Goal: Check status: Check status

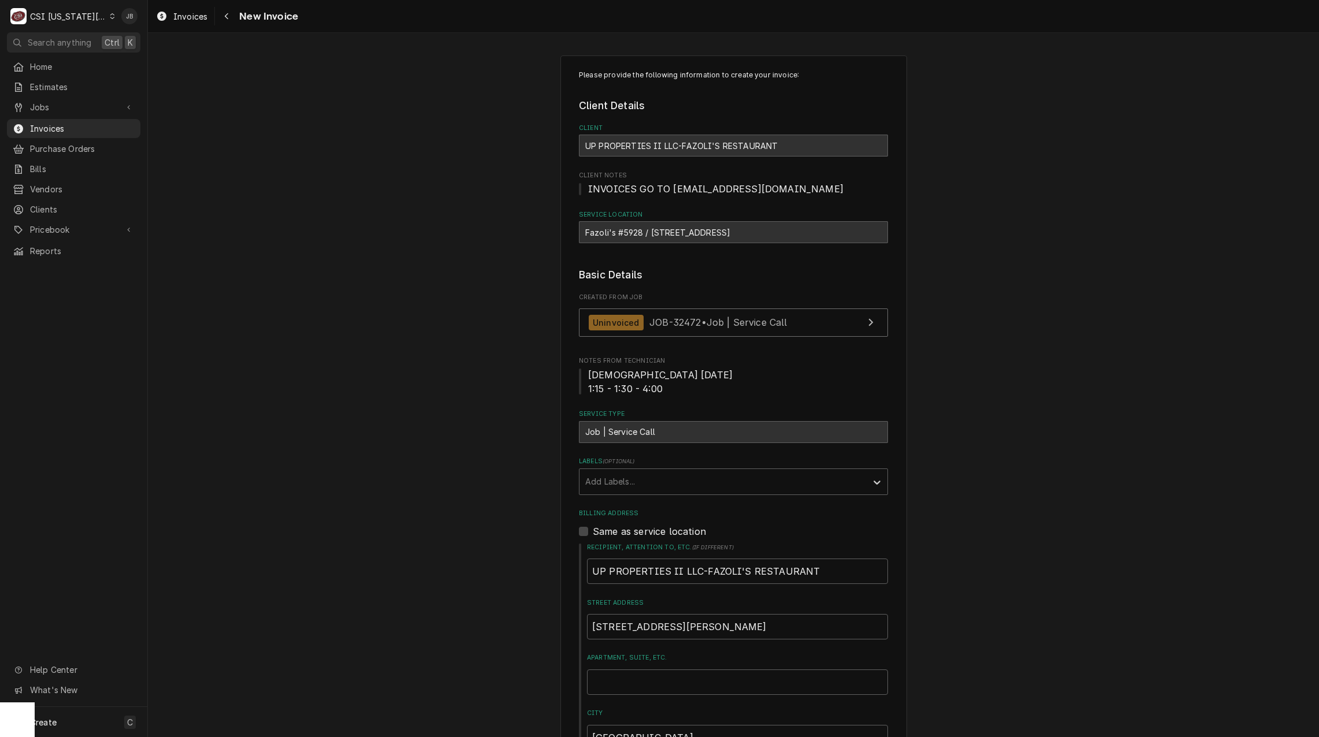
scroll to position [809, 0]
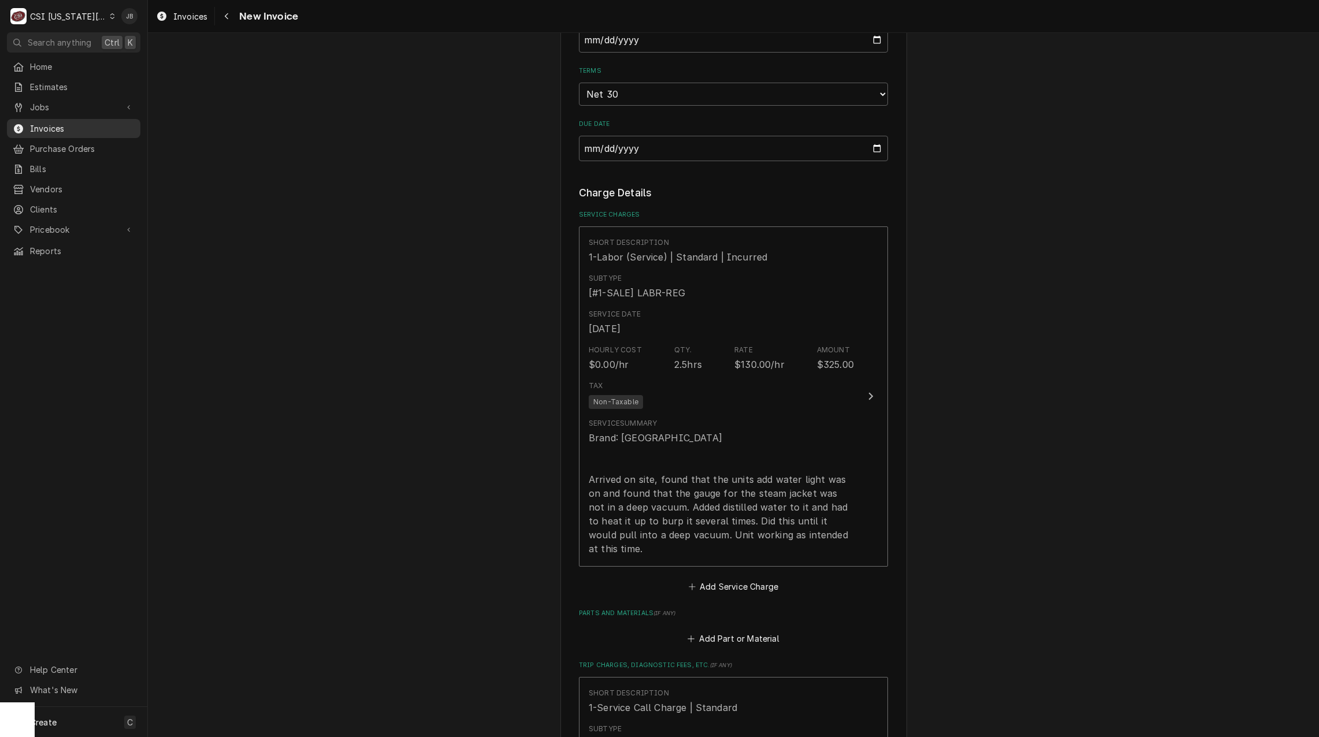
click at [83, 128] on span "Invoices" at bounding box center [82, 128] width 105 height 12
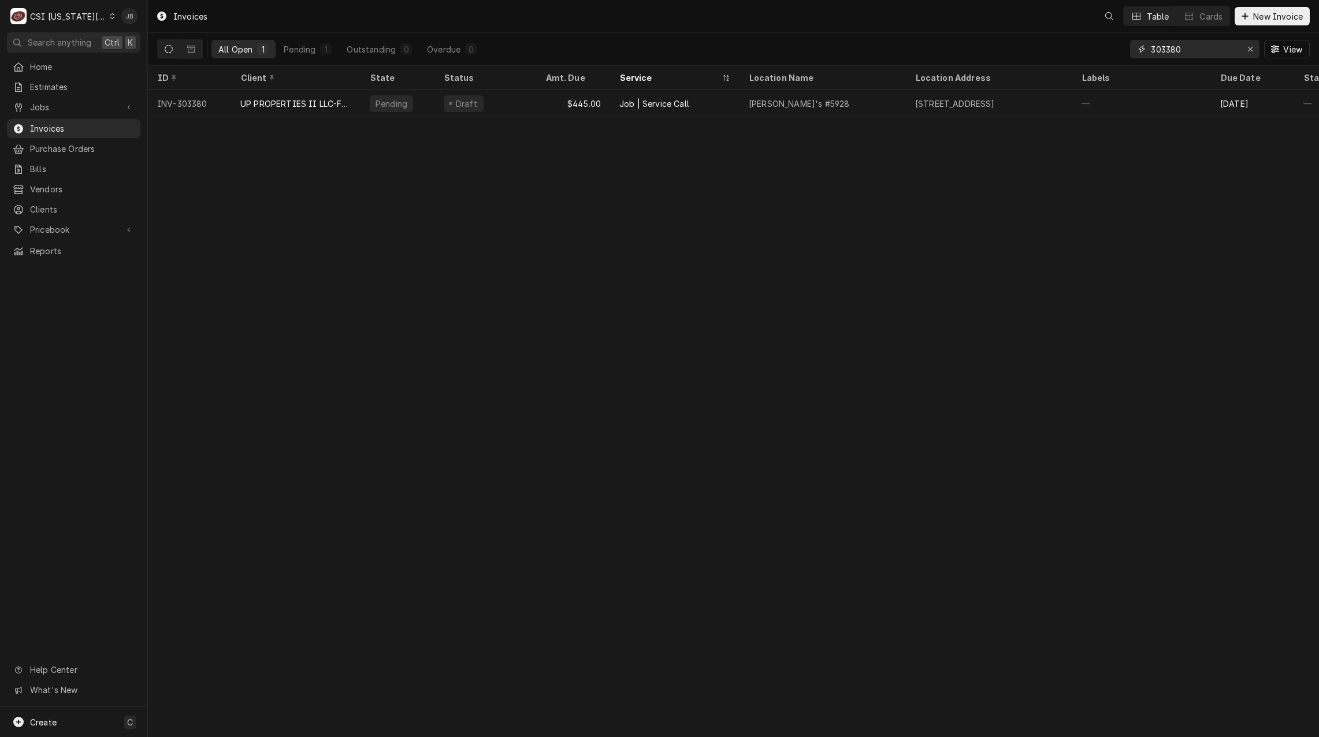
drag, startPoint x: 1189, startPoint y: 44, endPoint x: 951, endPoint y: 57, distance: 238.3
click at [954, 55] on div "All Open 1 Pending 1 Outstanding 0 Overdue 0 303380 View" at bounding box center [733, 49] width 1152 height 32
paste input "2048"
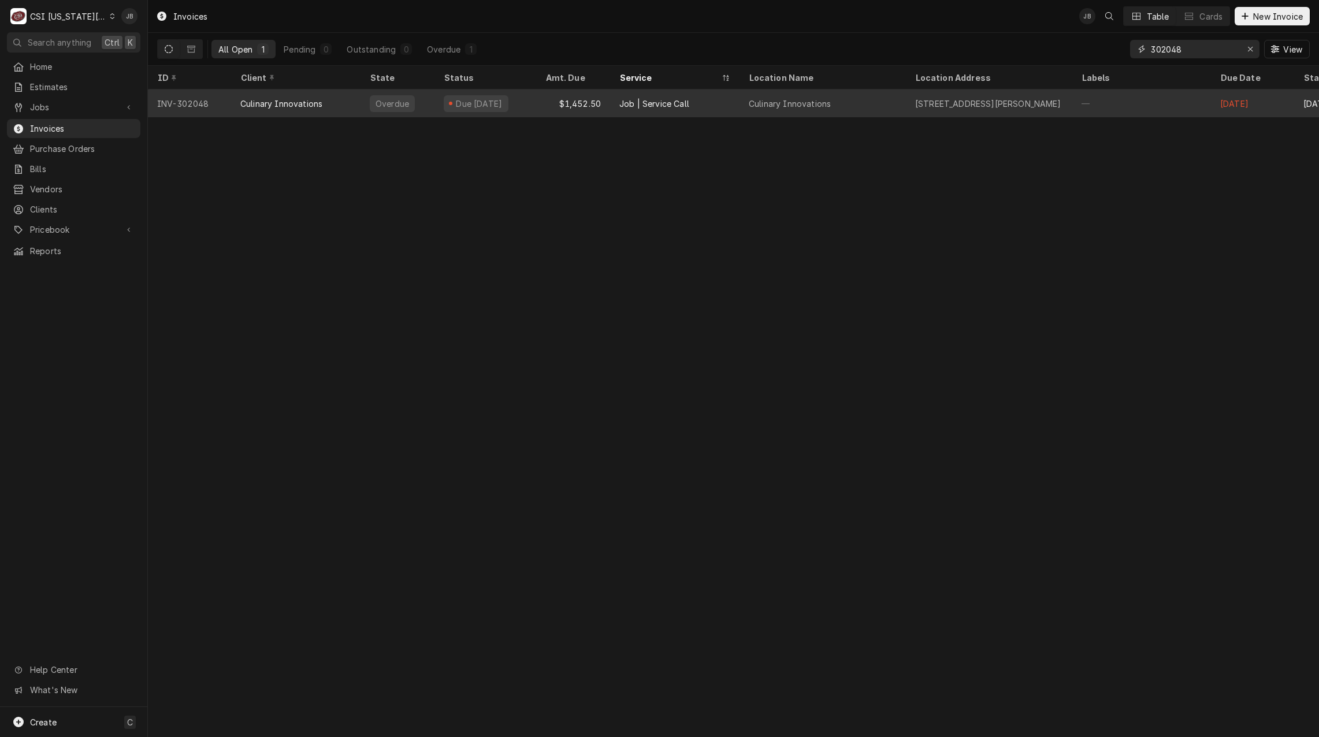
type input "302048"
click at [330, 106] on div "Culinary Innovations" at bounding box center [295, 104] width 129 height 28
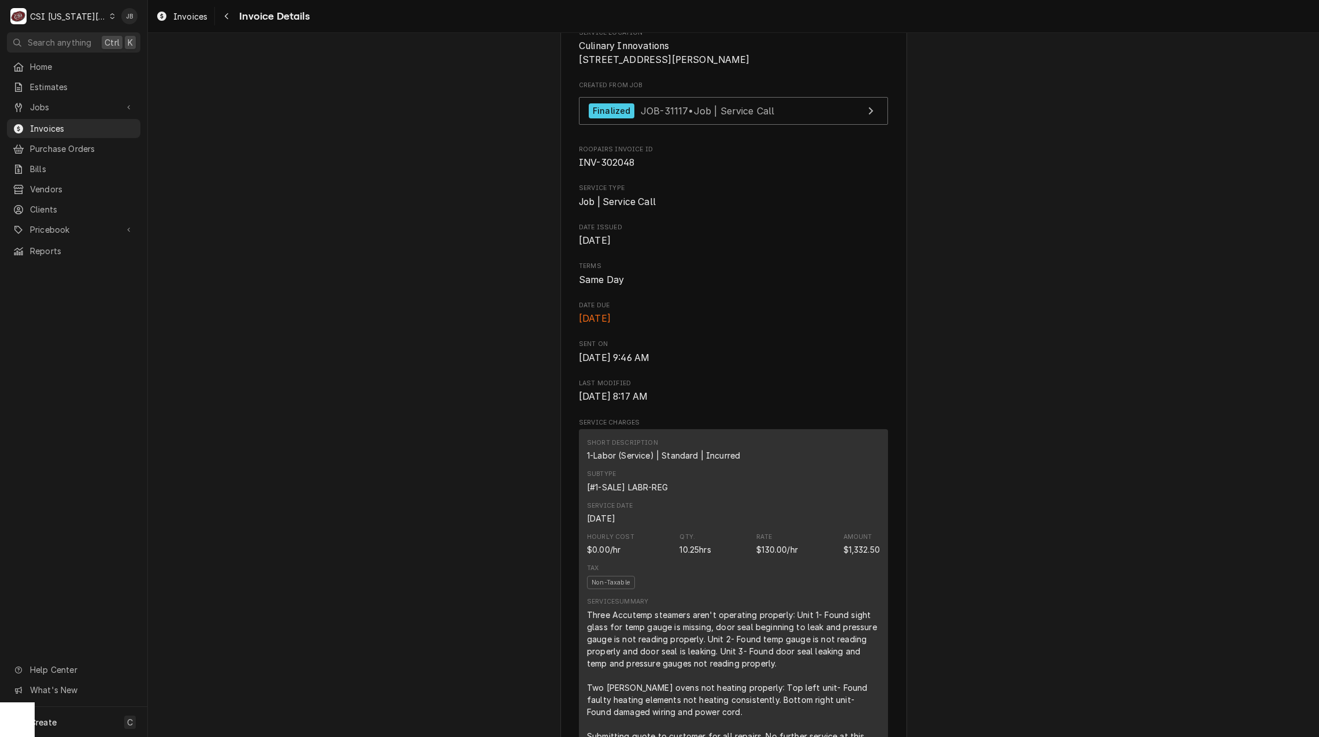
scroll to position [58, 0]
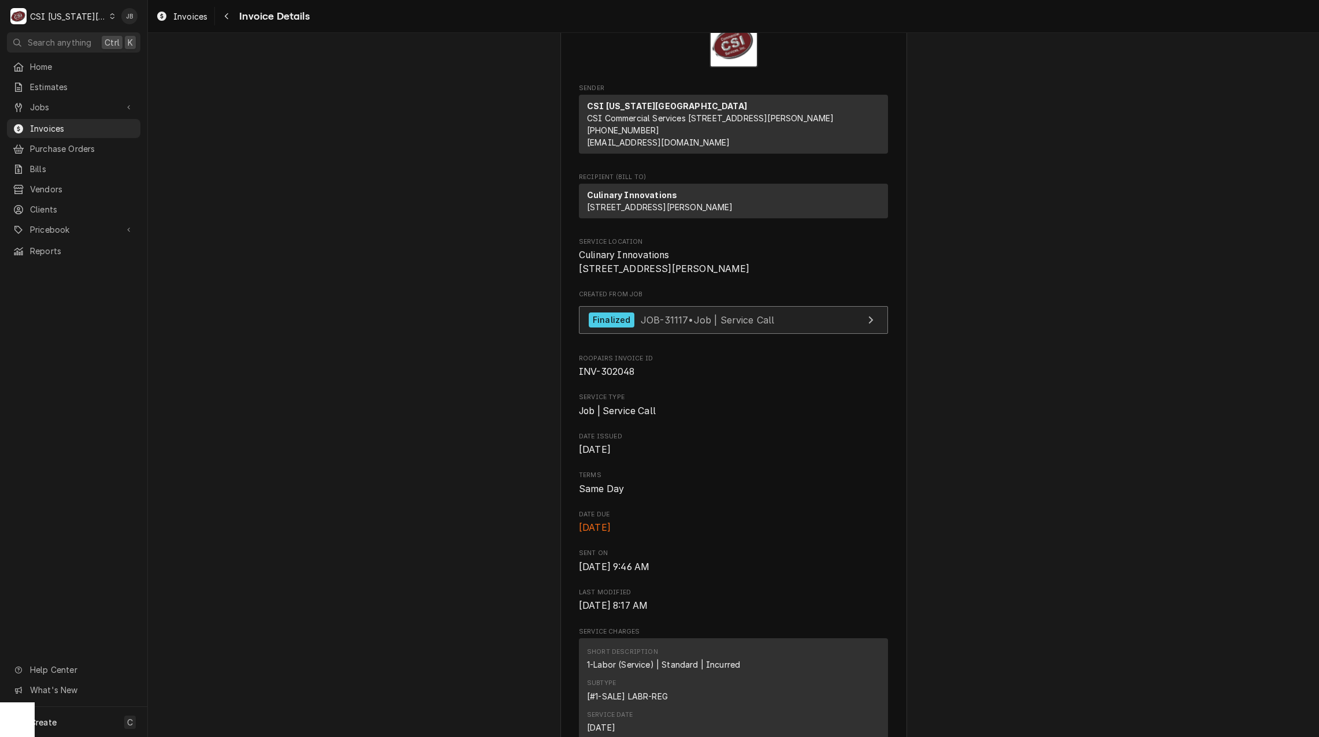
click at [744, 325] on span "JOB-31117 • Job | Service Call" at bounding box center [707, 320] width 134 height 12
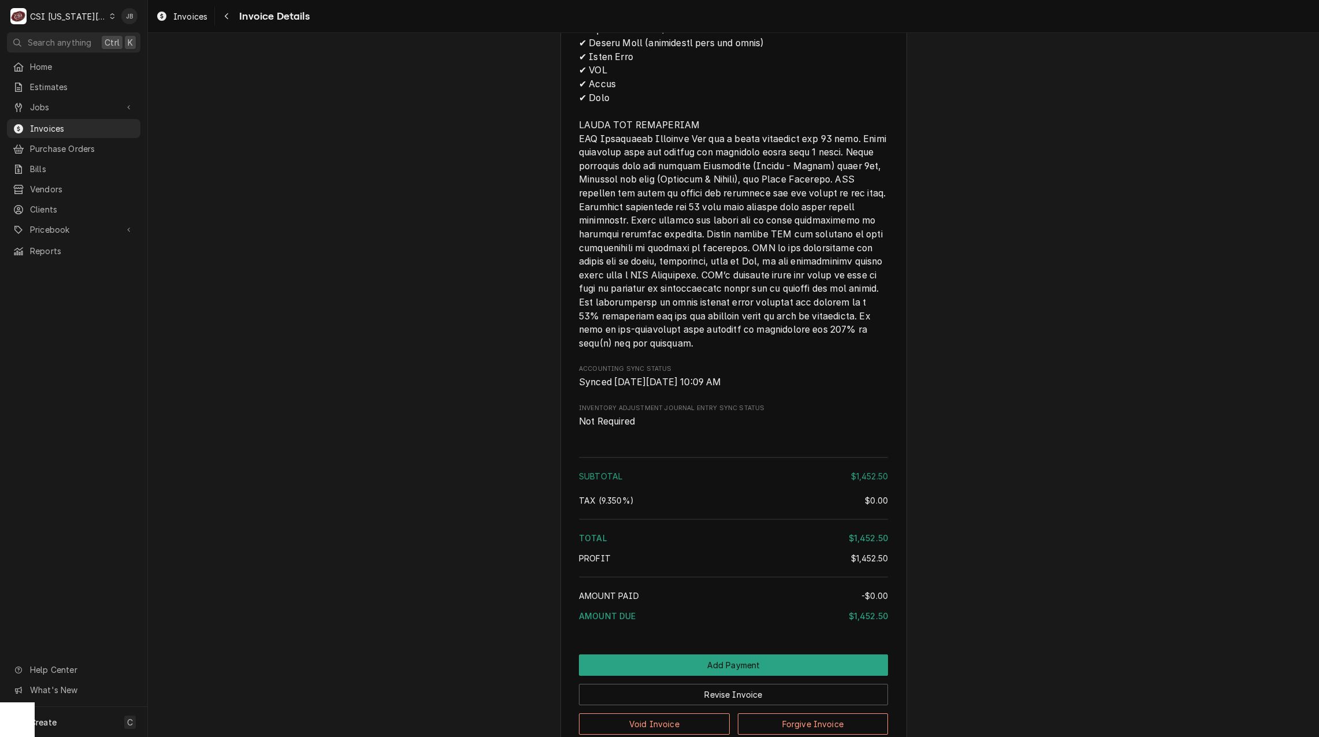
scroll to position [1697, 0]
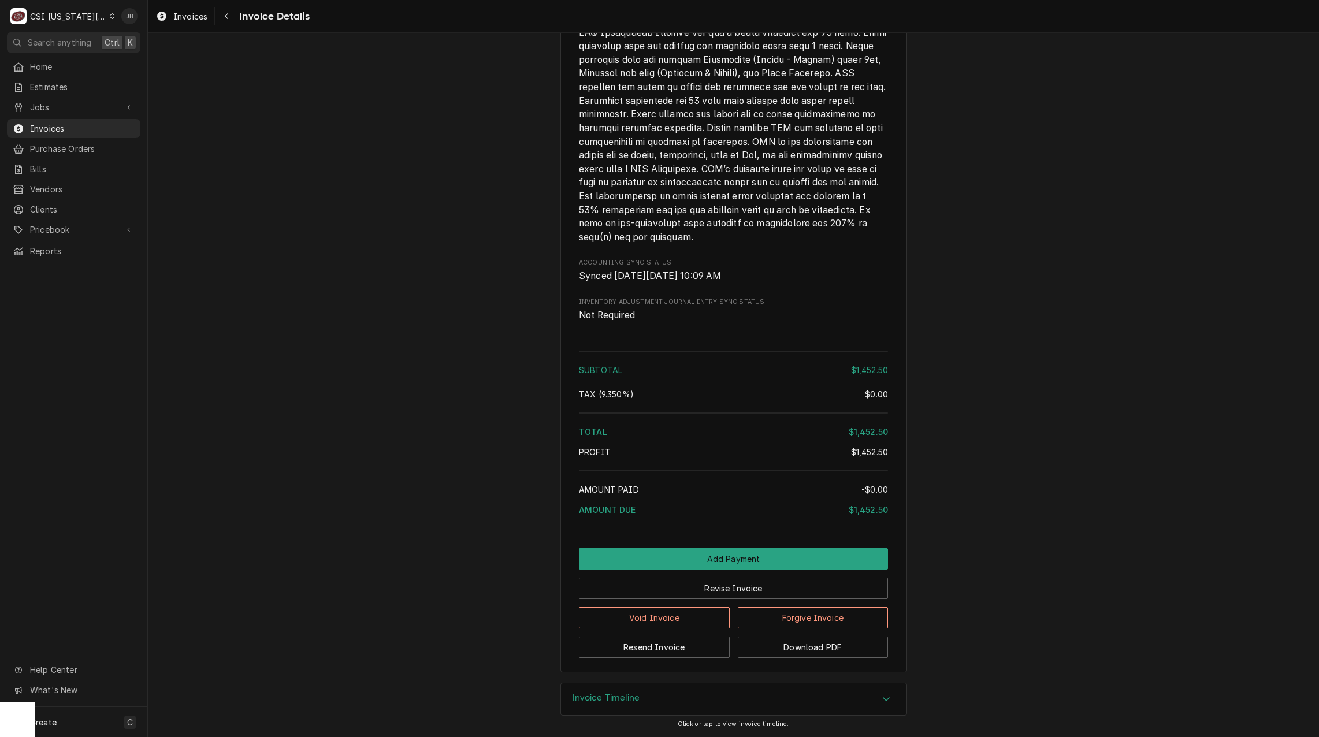
click at [628, 699] on h3 "Invoice Timeline" at bounding box center [606, 697] width 68 height 11
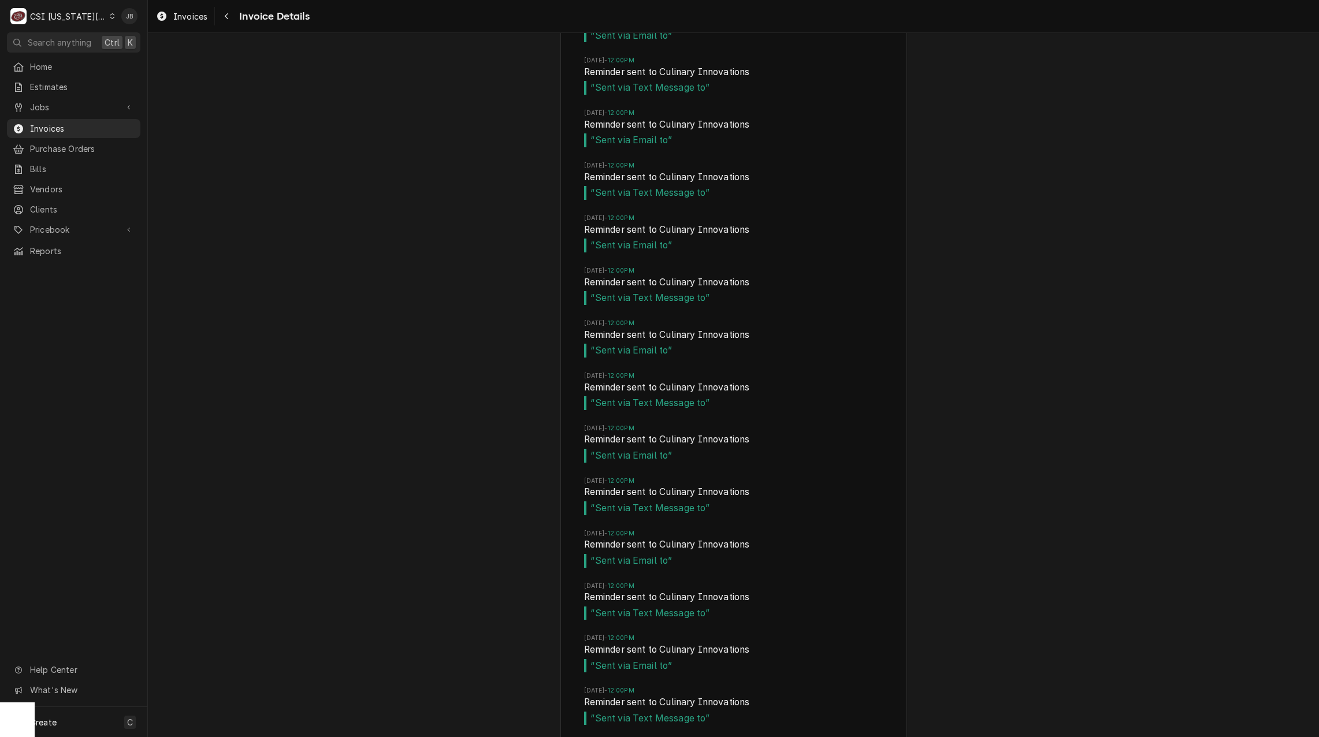
scroll to position [2841, 0]
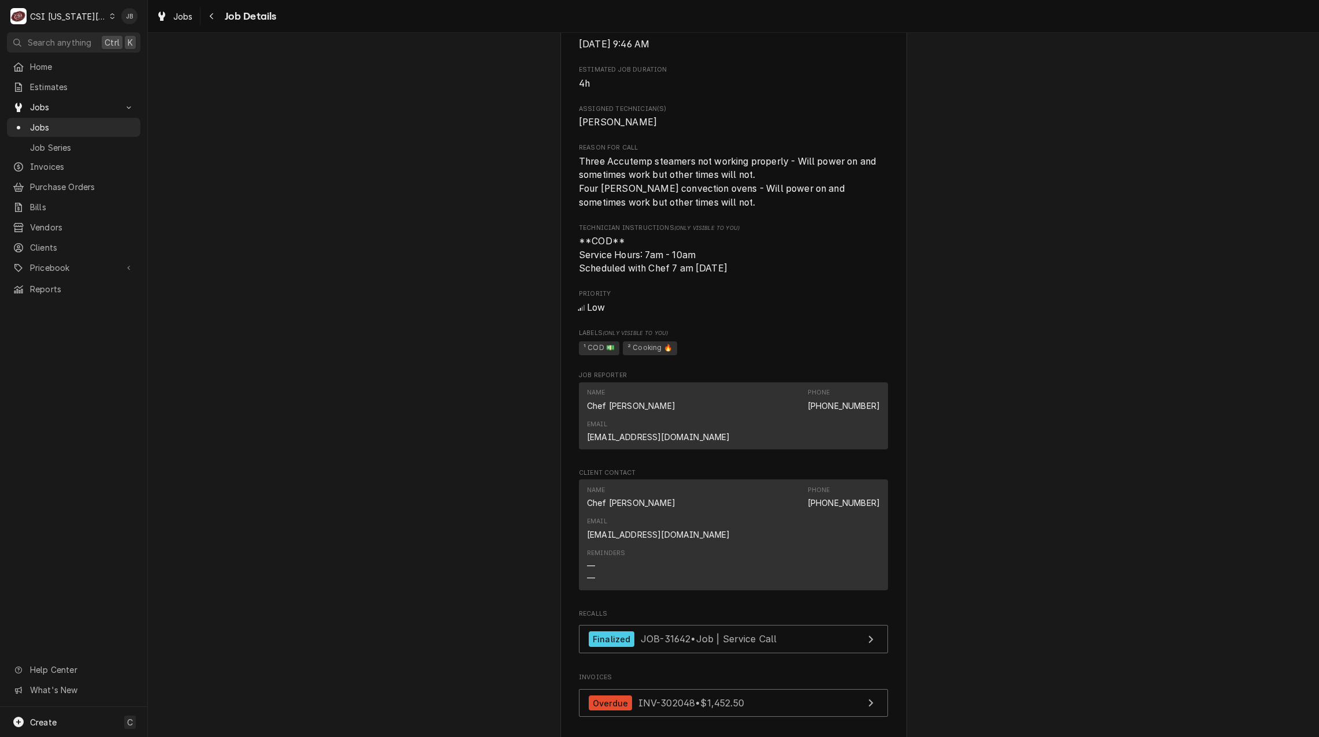
scroll to position [578, 0]
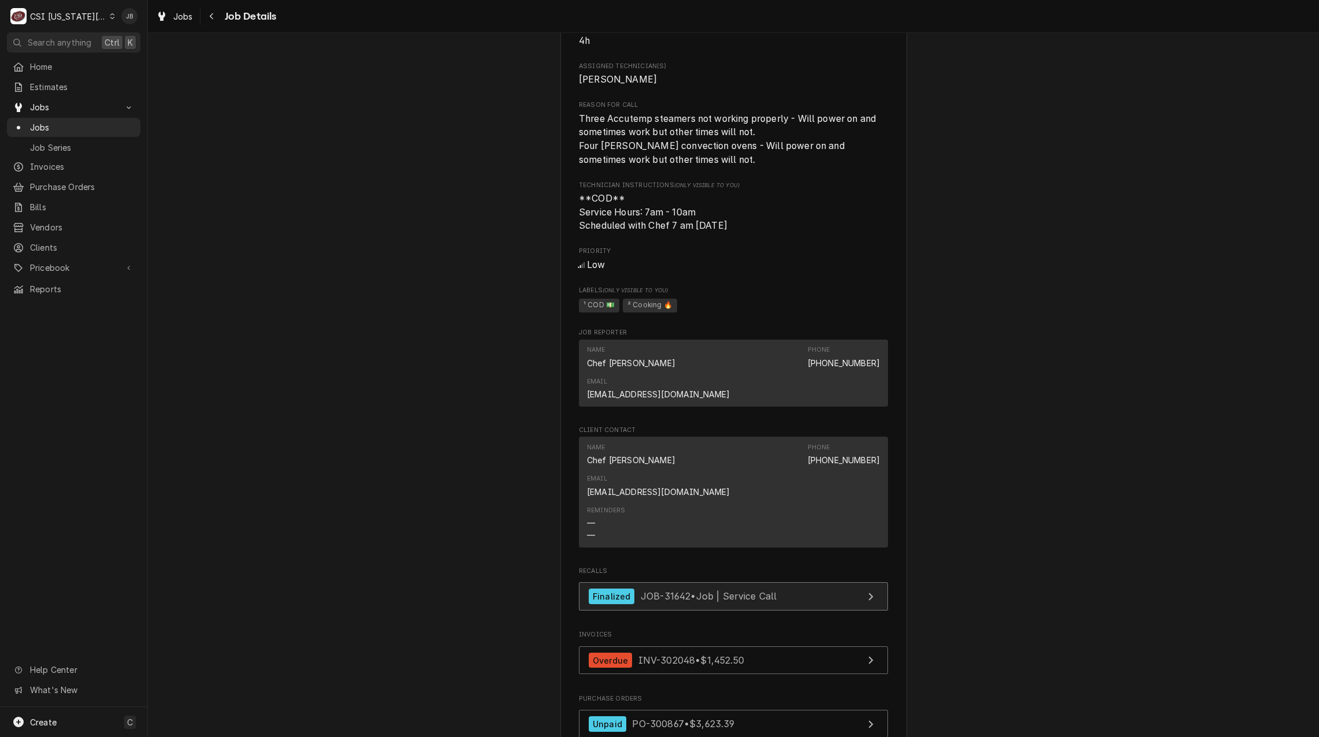
click at [703, 582] on link "Finalized JOB-31642 • Job | Service Call" at bounding box center [733, 596] width 309 height 28
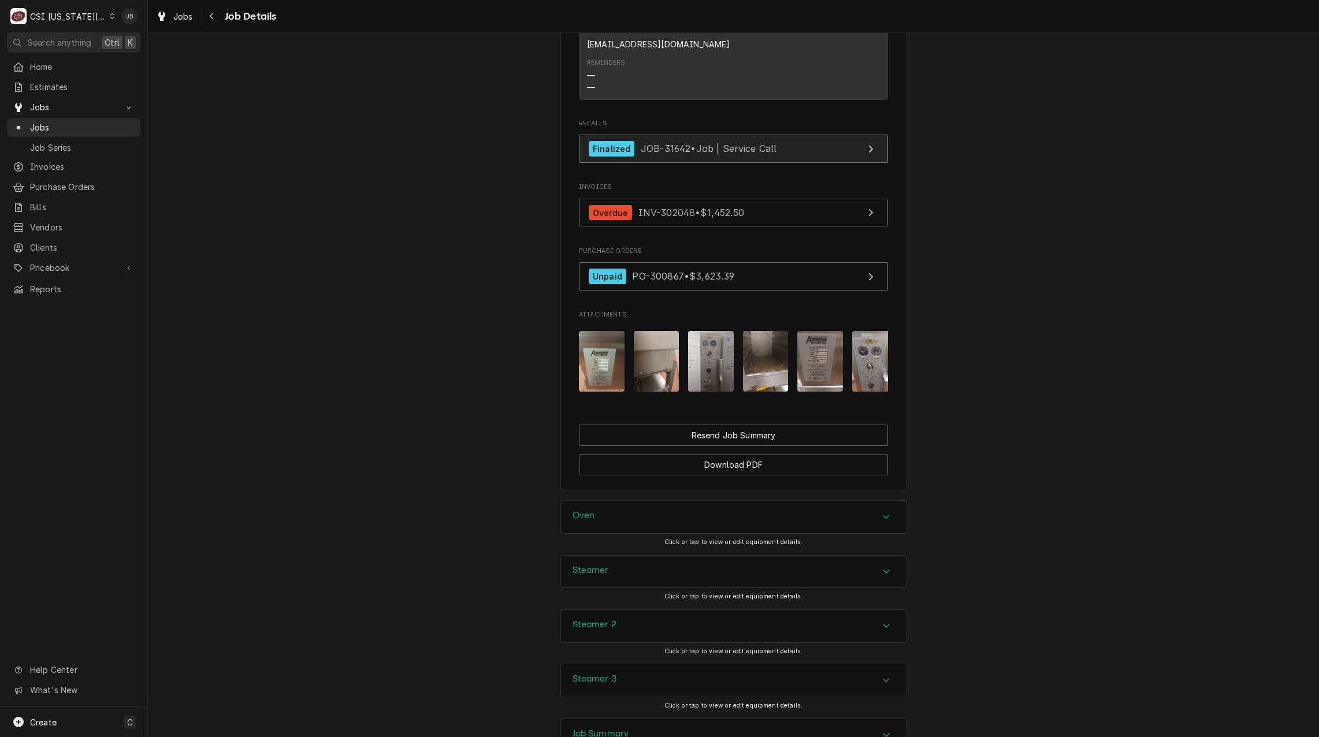
scroll to position [1130, 0]
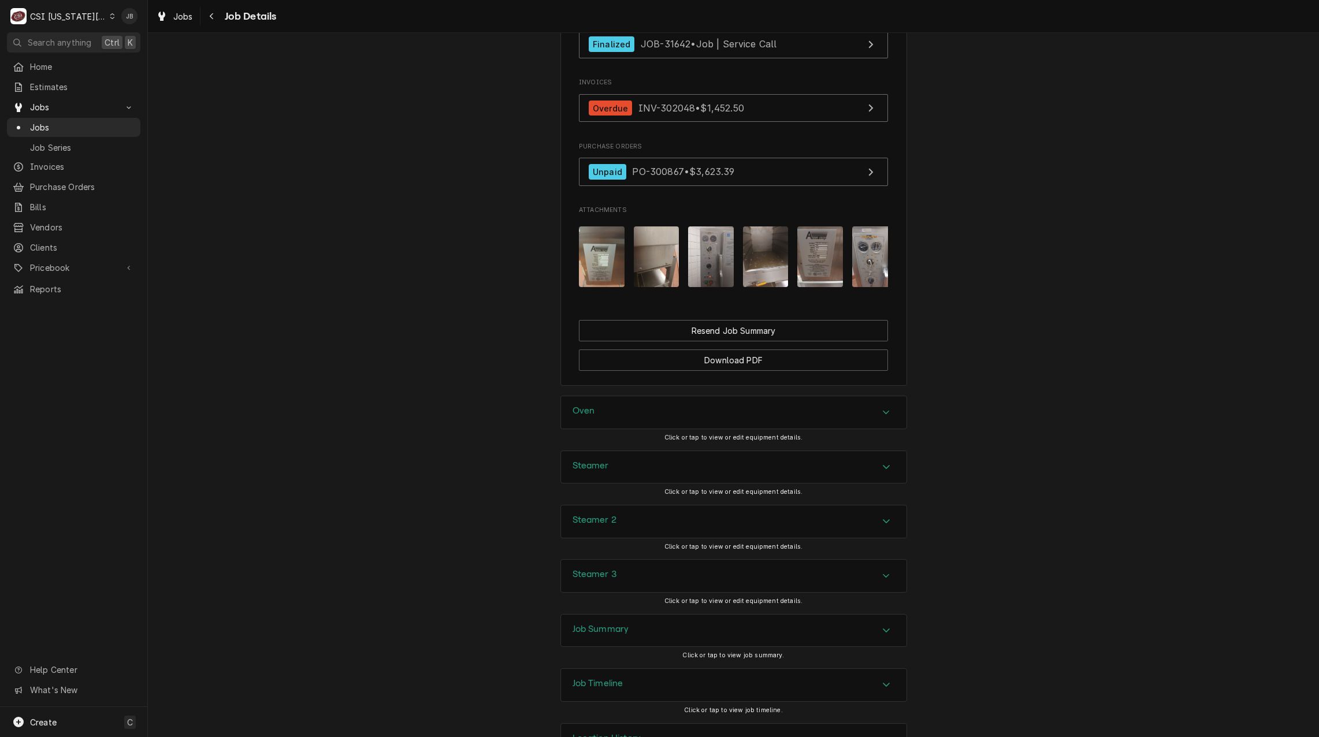
drag, startPoint x: 601, startPoint y: 588, endPoint x: 549, endPoint y: 448, distance: 149.1
click at [601, 624] on h3 "Job Summary" at bounding box center [600, 629] width 57 height 11
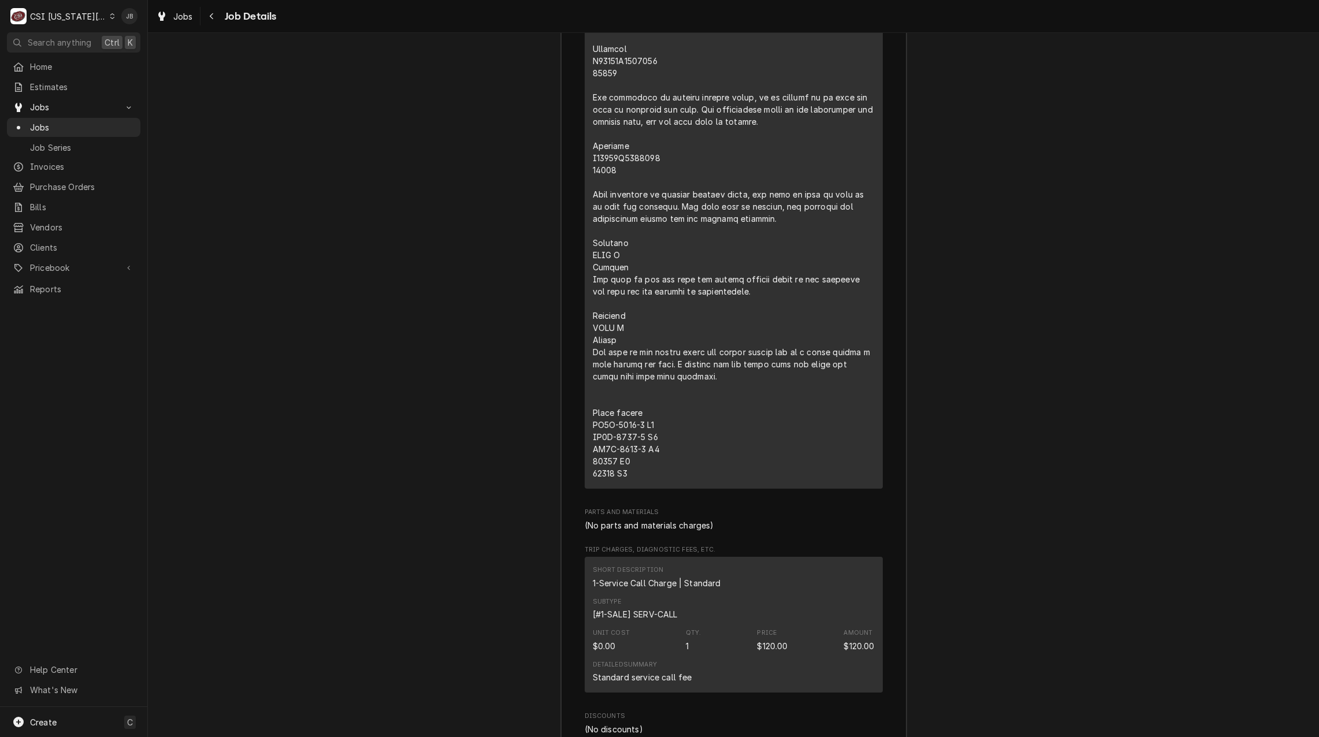
scroll to position [3515, 0]
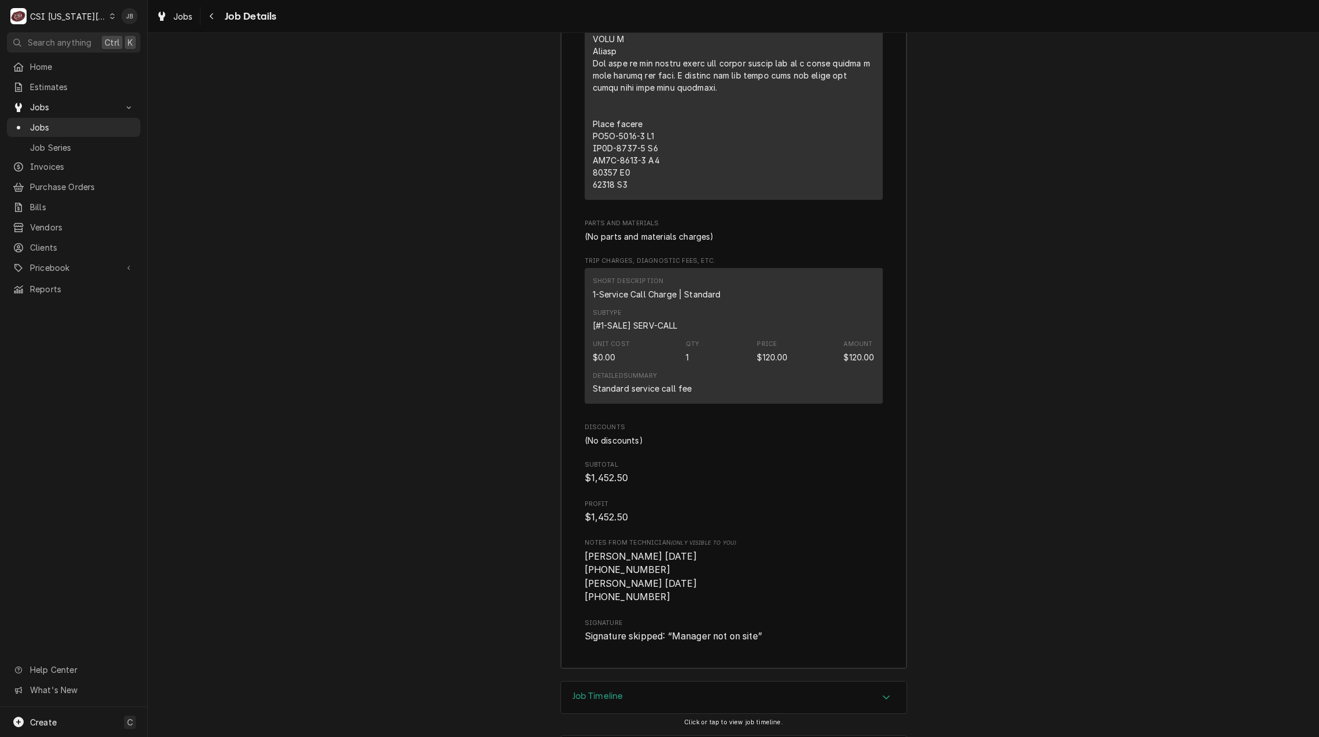
click at [643, 681] on div "Job Timeline" at bounding box center [733, 697] width 345 height 32
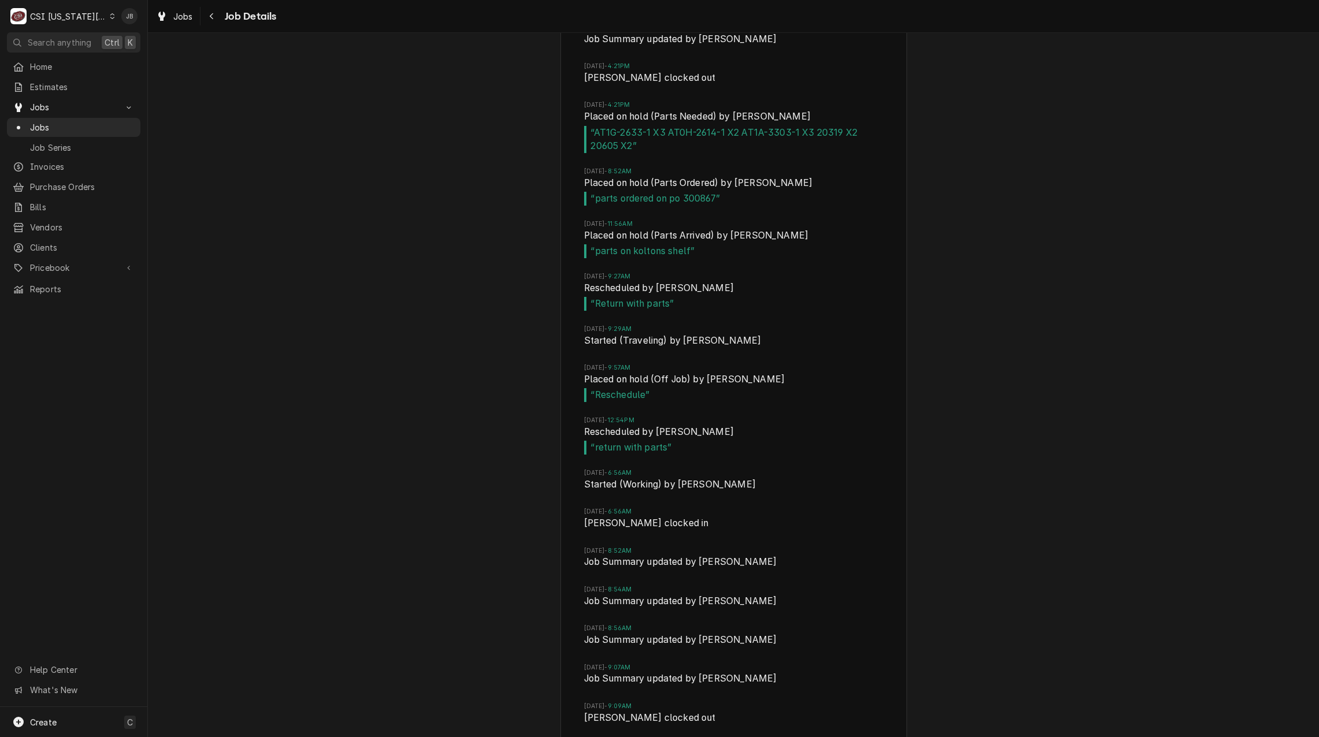
scroll to position [5117, 0]
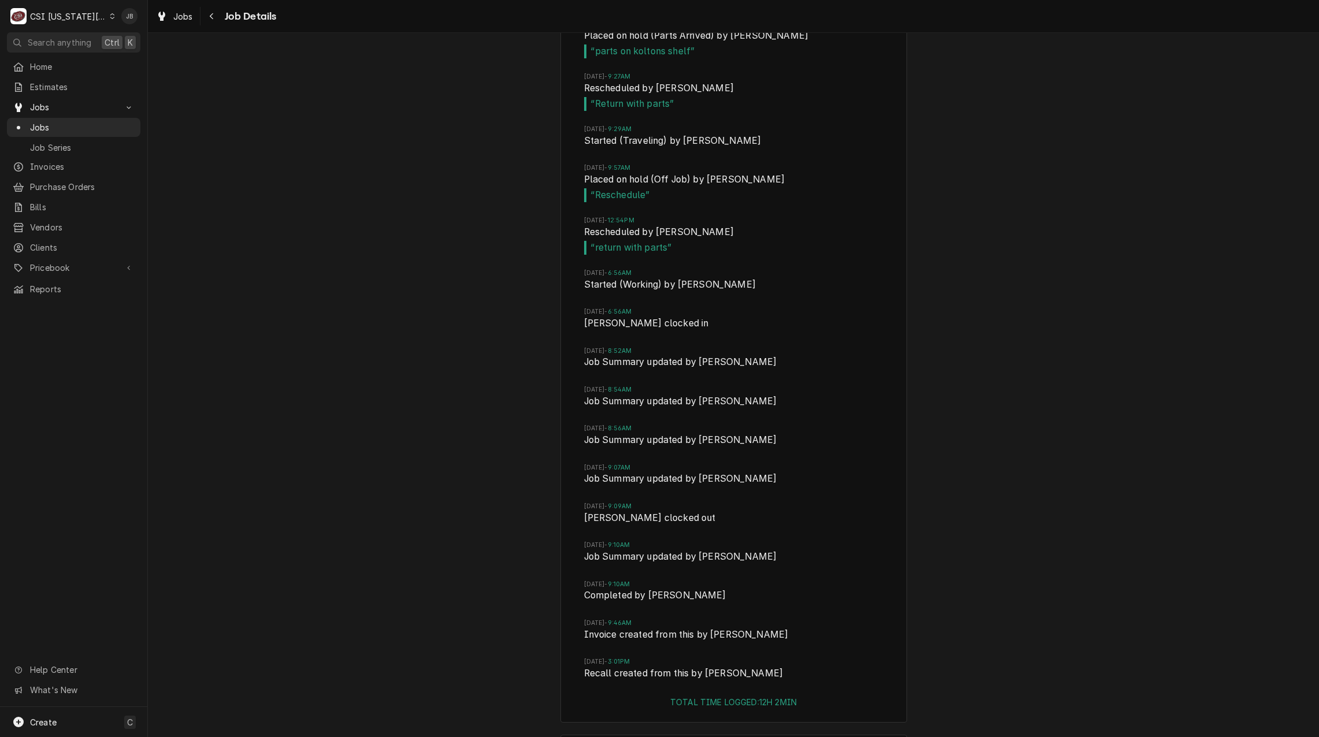
click at [631, 736] on h3 "Location History" at bounding box center [606, 749] width 69 height 11
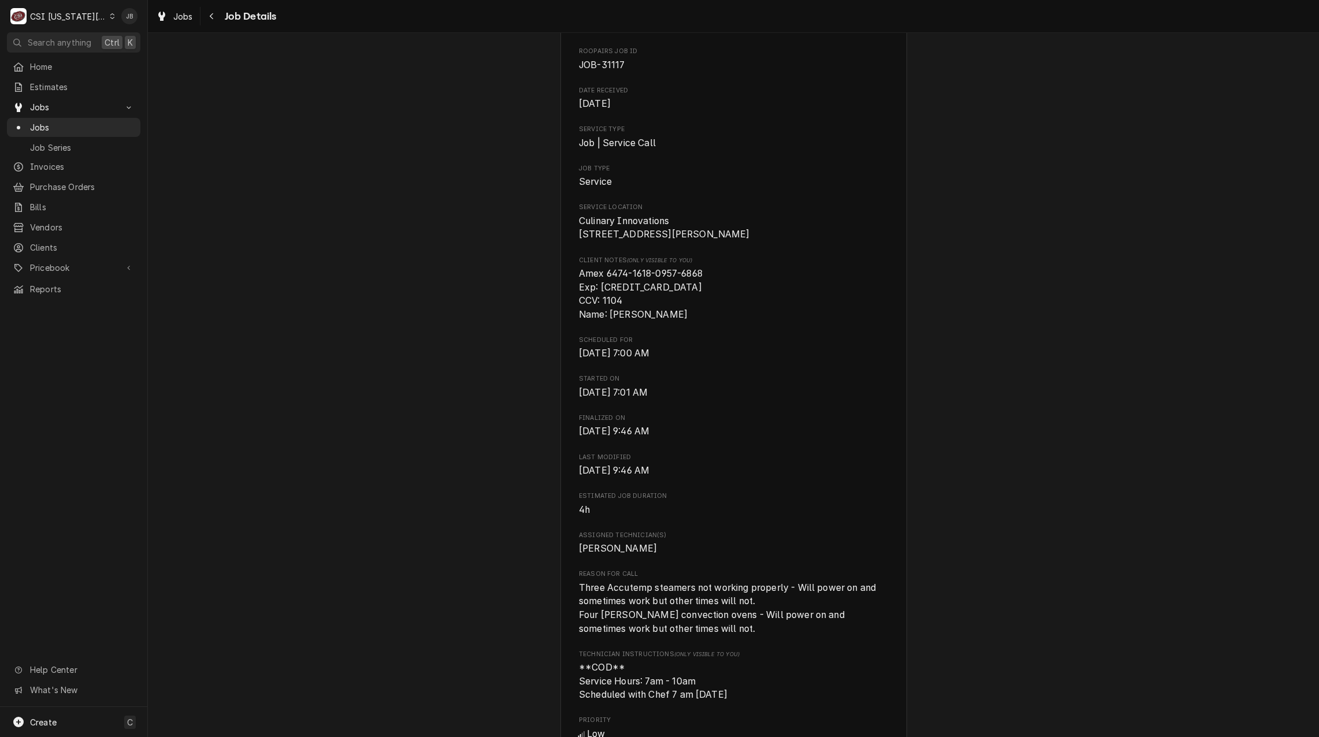
scroll to position [347, 0]
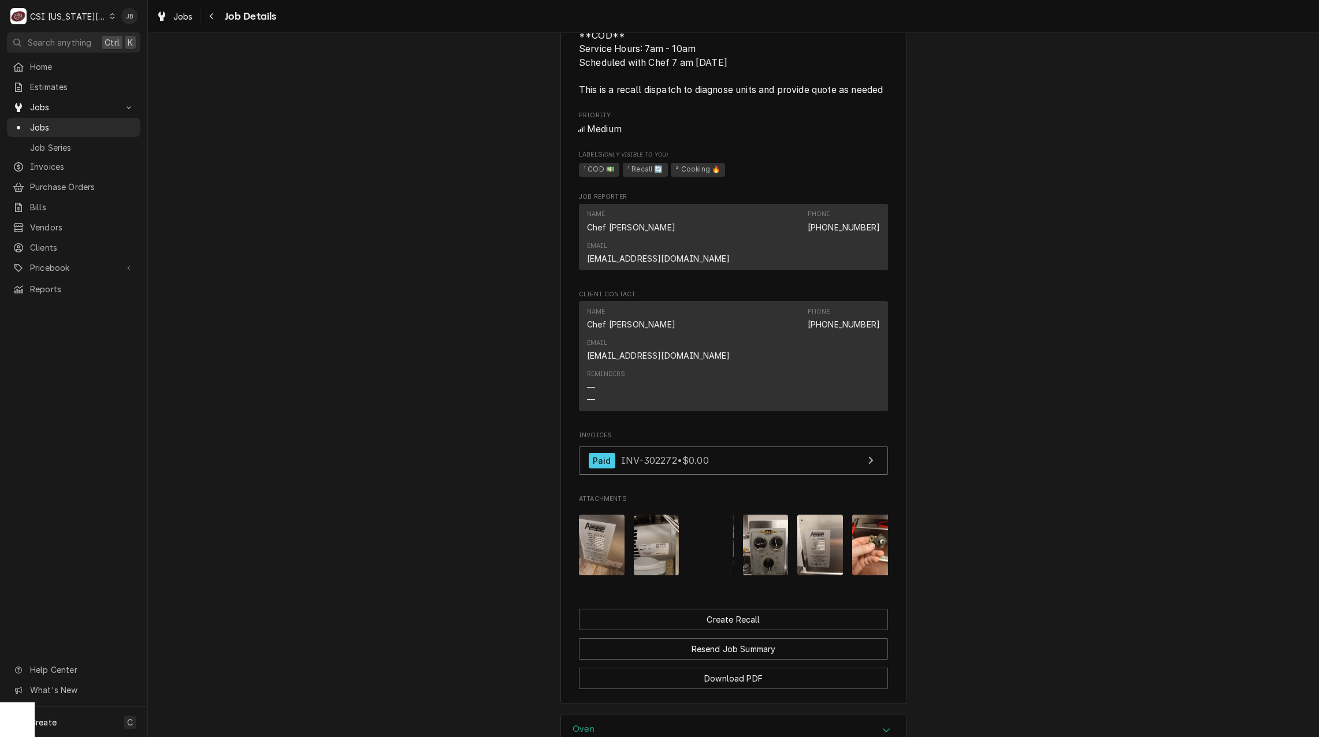
scroll to position [1040, 0]
